Goal: Information Seeking & Learning: Check status

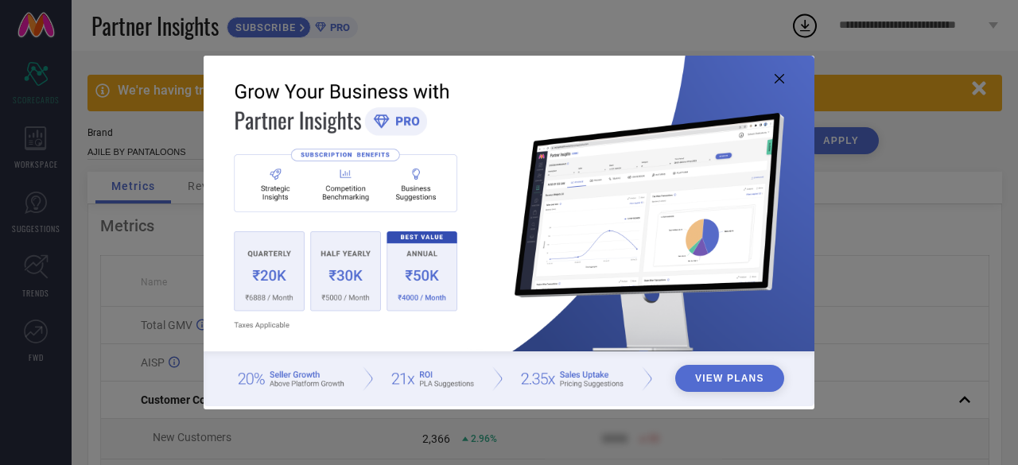
click at [507, 321] on img at bounding box center [509, 231] width 611 height 351
click at [522, 164] on img at bounding box center [509, 231] width 611 height 351
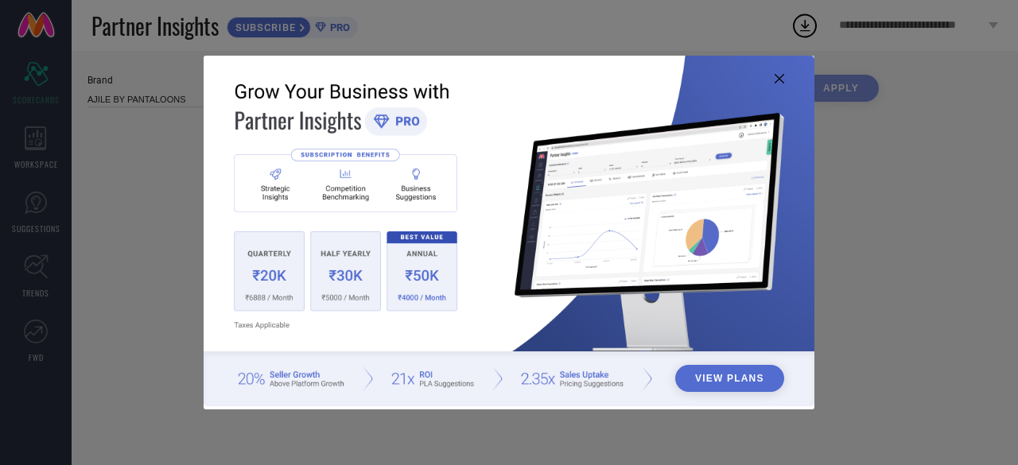
type input "All"
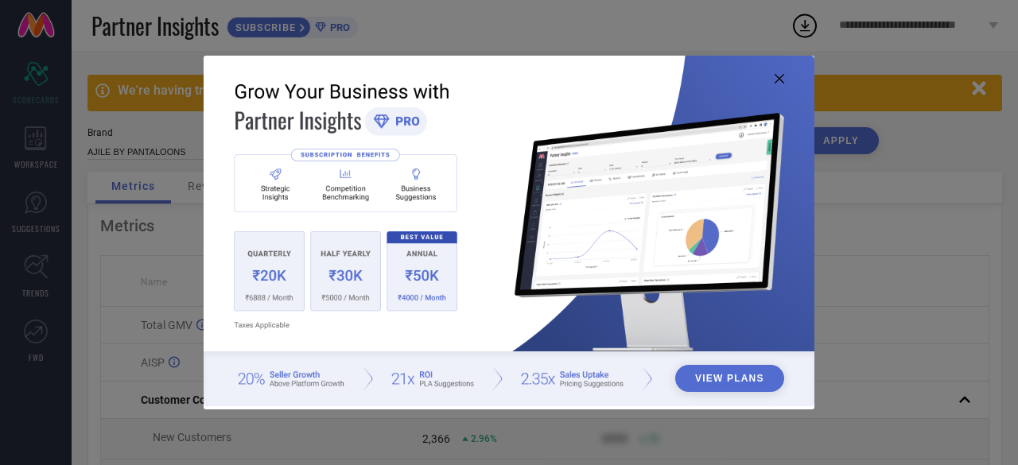
click at [727, 377] on button "View Plans" at bounding box center [729, 378] width 109 height 27
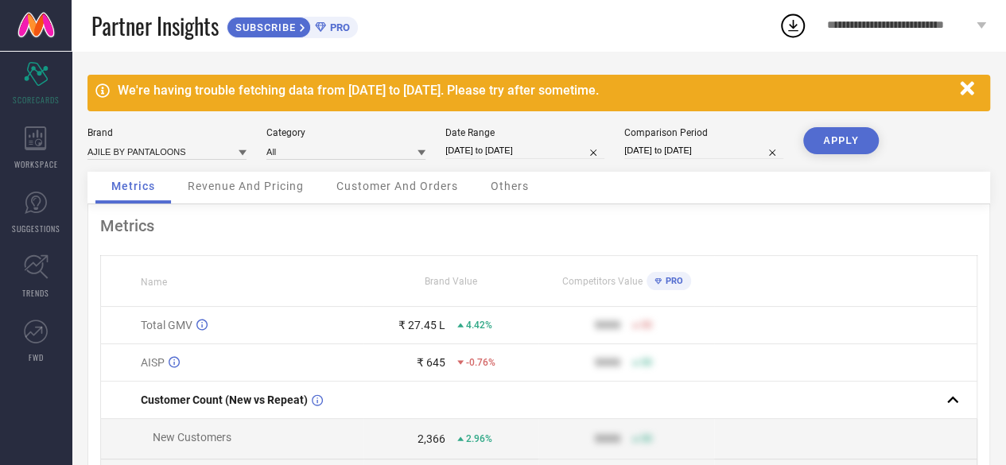
click at [552, 212] on div "Metrics Name Brand Value Competitors Value PRO Total GMV ₹ 27.45 L 4.42% 9999 5…" at bounding box center [538, 447] width 903 height 486
click at [968, 85] on icon "button" at bounding box center [967, 89] width 20 height 20
